Goal: Transaction & Acquisition: Purchase product/service

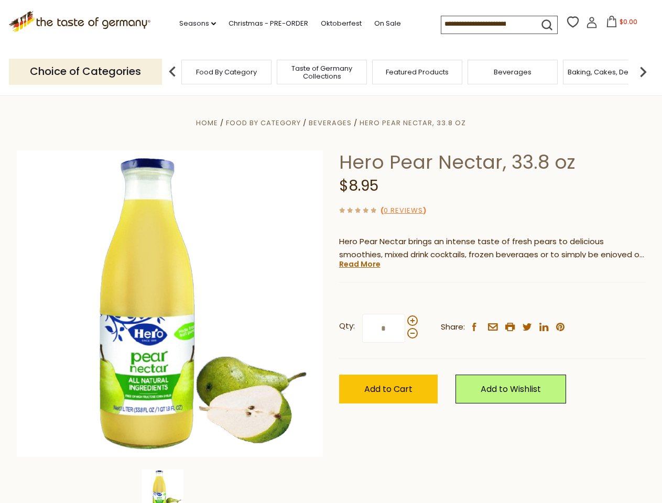
click at [331, 251] on div "Home Food By Category [GEOGRAPHIC_DATA] Hero Pear Nectar, 33.8 oz Hero Pear Nec…" at bounding box center [331, 317] width 644 height 403
click at [193, 24] on link "Seasons dropdown_arrow" at bounding box center [197, 24] width 37 height 12
click at [486, 24] on input at bounding box center [485, 23] width 89 height 15
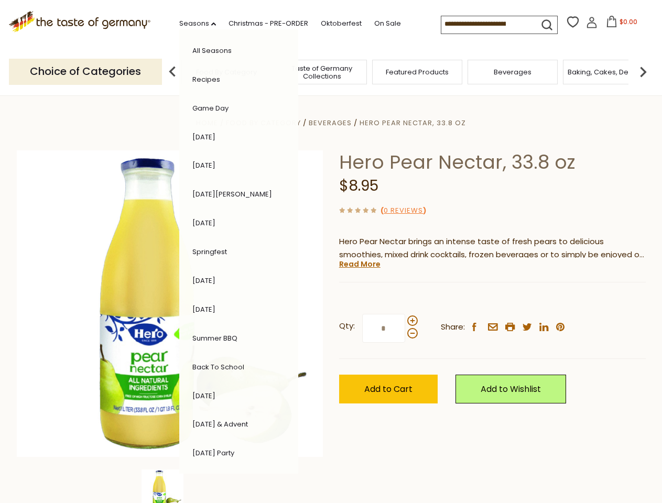
click at [619, 25] on span "$0.00" at bounding box center [628, 21] width 18 height 9
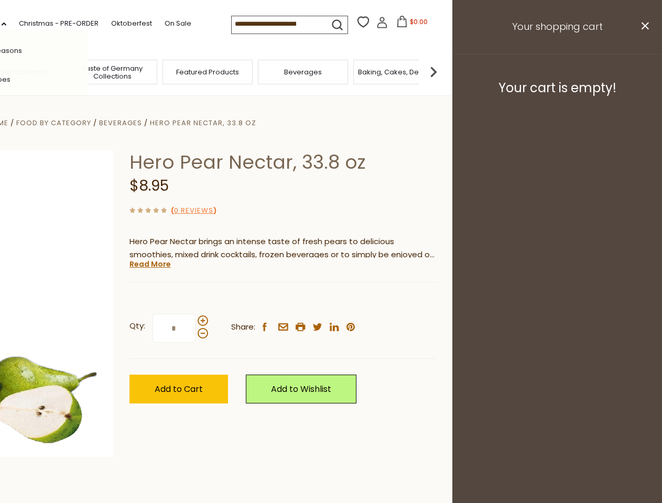
click at [89, 71] on div "All Seasons Recipes Game Day [DATE] [DATE] [DATE][PERSON_NAME] [DATE] Springfes…" at bounding box center [29, 251] width 119 height 444
click at [643, 71] on footer "Your cart is empty!" at bounding box center [557, 88] width 210 height 68
click at [331, 299] on div "Qty: * Share: facebook email printer twitter linkedin pinterest" at bounding box center [282, 328] width 306 height 61
click at [170, 486] on div "Home Food By Category [GEOGRAPHIC_DATA] Hero Pear Nectar, 33.8 oz Hero Pear Nec…" at bounding box center [121, 317] width 644 height 403
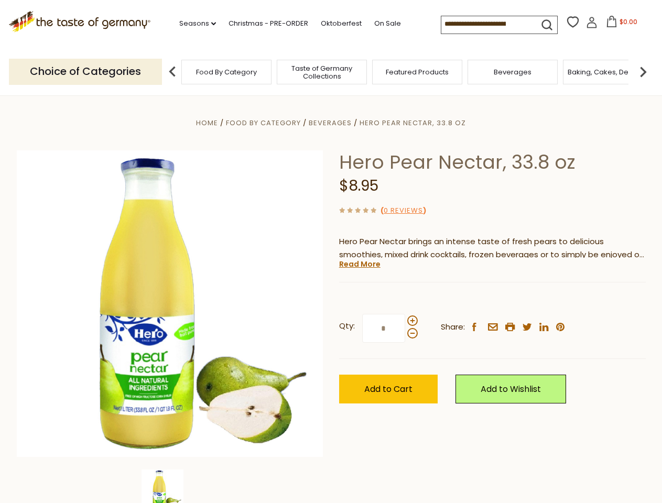
click at [170, 486] on img at bounding box center [162, 490] width 42 height 42
click at [359, 264] on link "Read More" at bounding box center [359, 264] width 41 height 10
